Goal: Task Accomplishment & Management: Complete application form

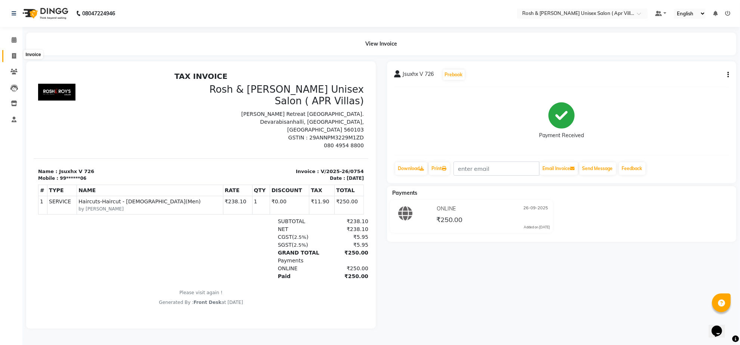
click at [10, 53] on span at bounding box center [13, 56] width 13 height 9
select select "service"
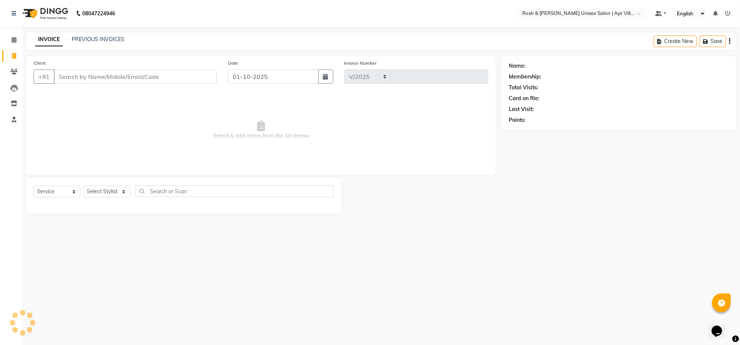
select select "8955"
type input "0974"
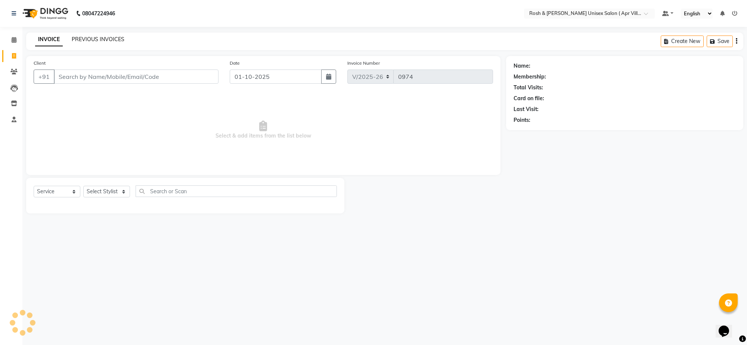
click at [97, 41] on link "PREVIOUS INVOICES" at bounding box center [98, 39] width 53 height 7
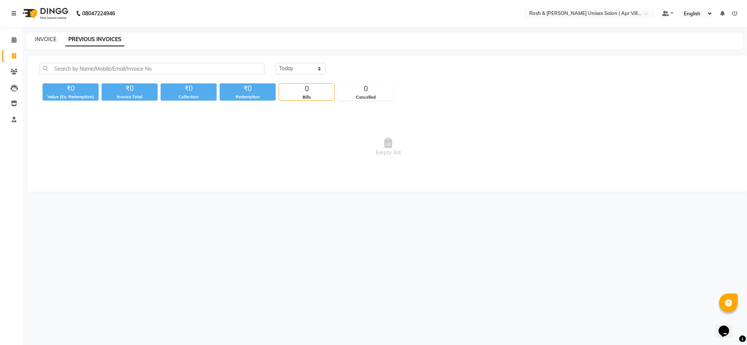
click at [46, 41] on link "INVOICE" at bounding box center [45, 39] width 21 height 7
select select "service"
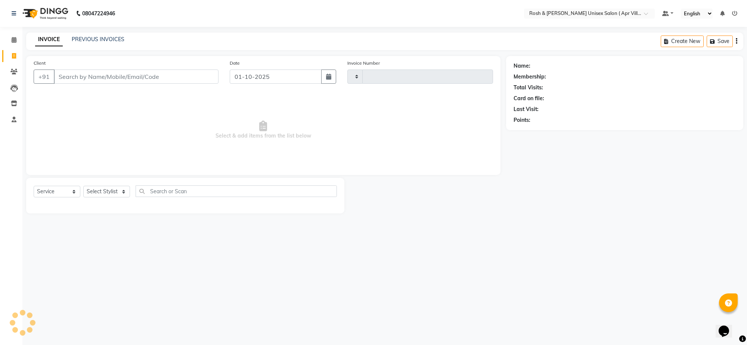
type input "0974"
select select "8955"
click at [66, 84] on input "Client" at bounding box center [136, 76] width 165 height 14
